Goal: Navigation & Orientation: Find specific page/section

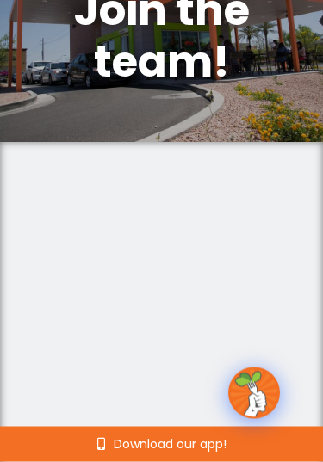
scroll to position [145, 0]
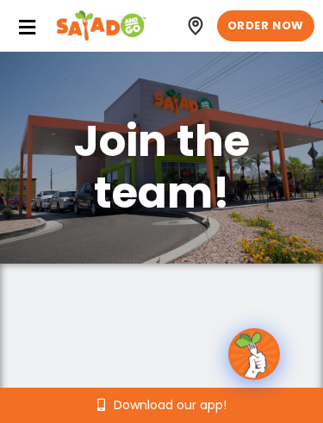
scroll to position [158, 0]
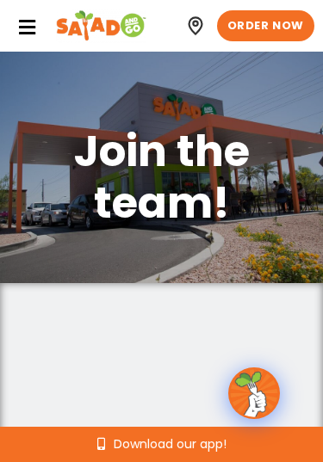
click at [30, 19] on icon at bounding box center [26, 27] width 19 height 19
